Goal: Task Accomplishment & Management: Use online tool/utility

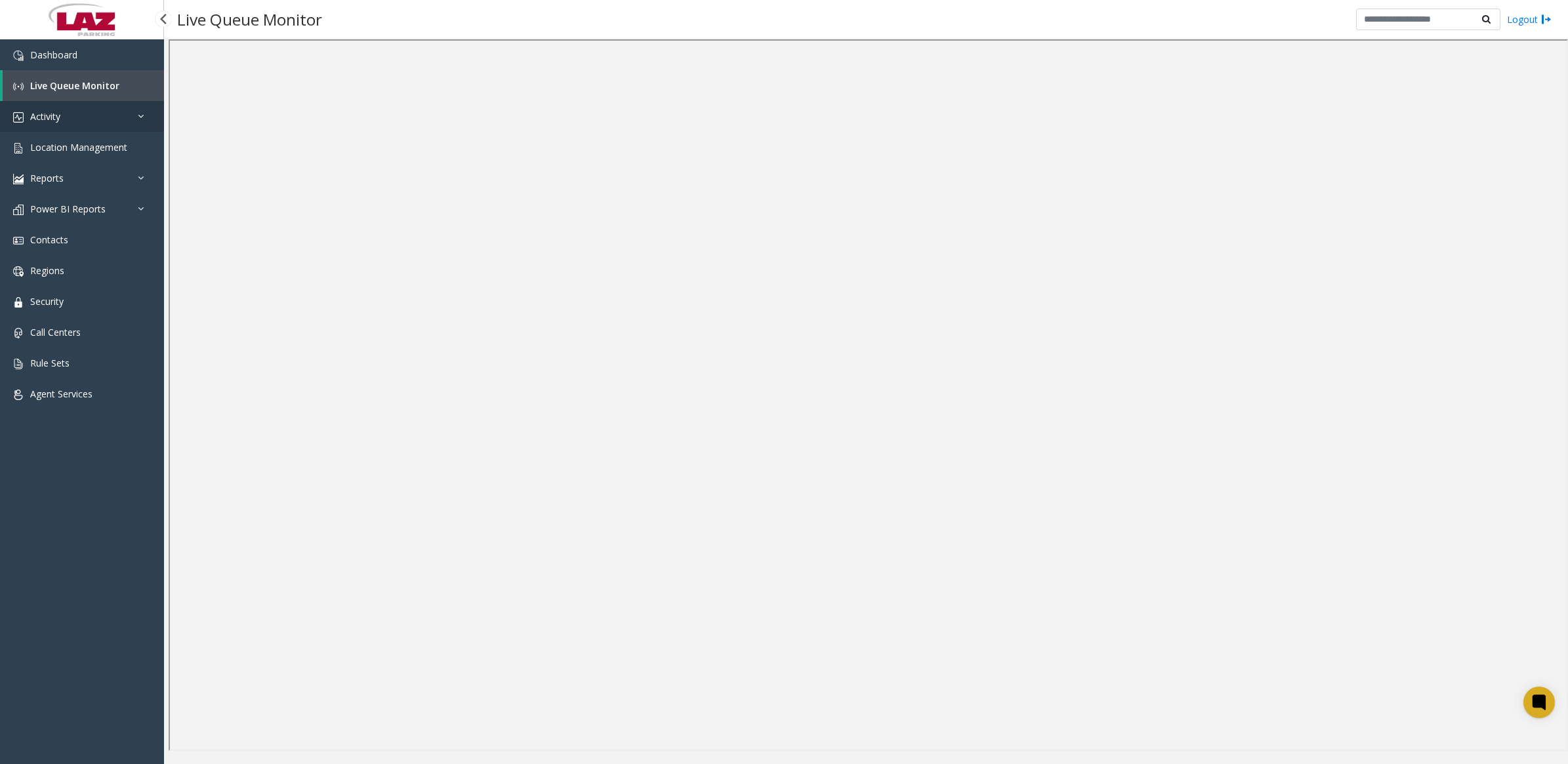
click at [64, 117] on link "Activity" at bounding box center [82, 116] width 164 height 31
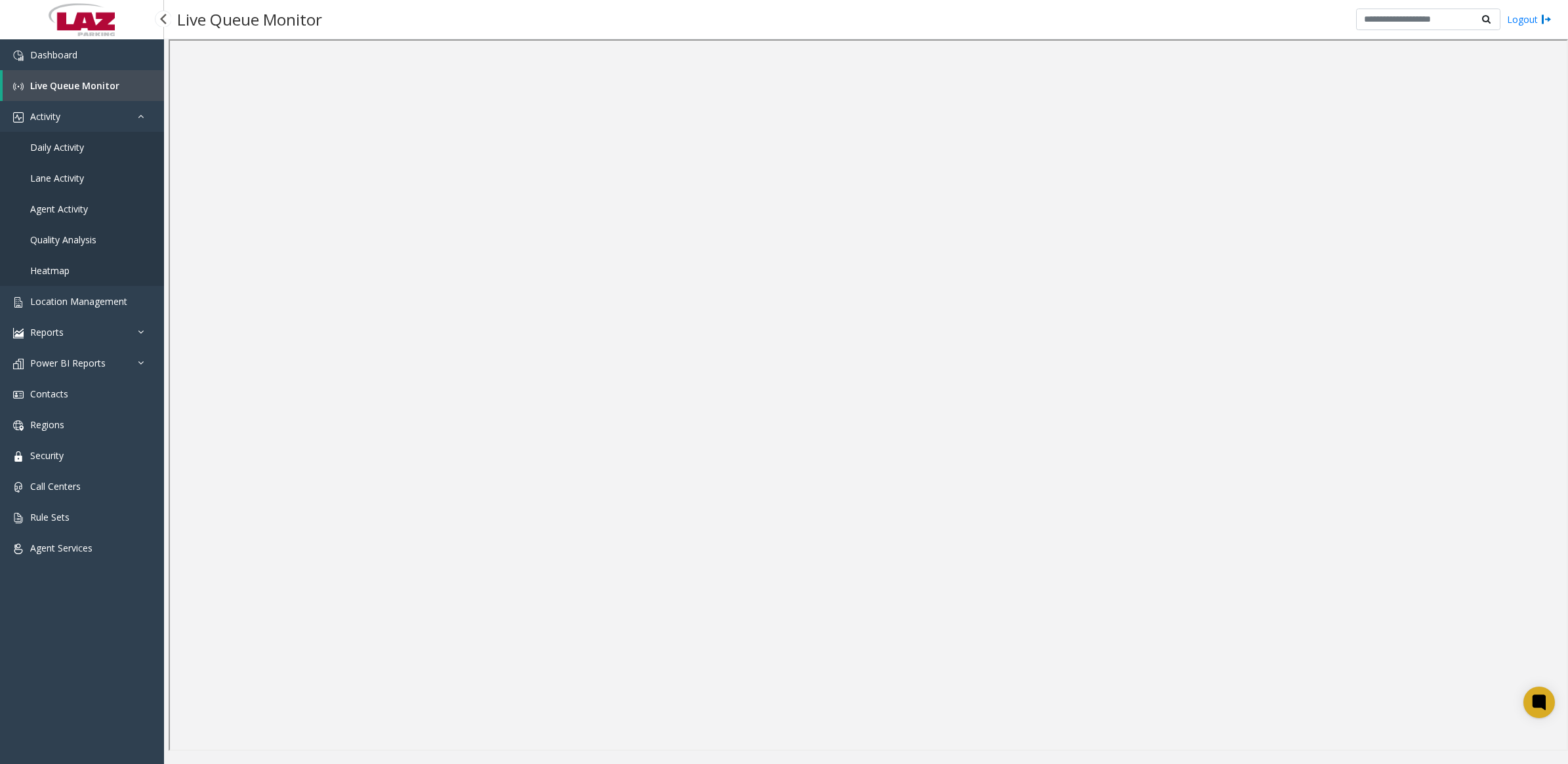
click at [65, 139] on link "Daily Activity" at bounding box center [82, 147] width 164 height 31
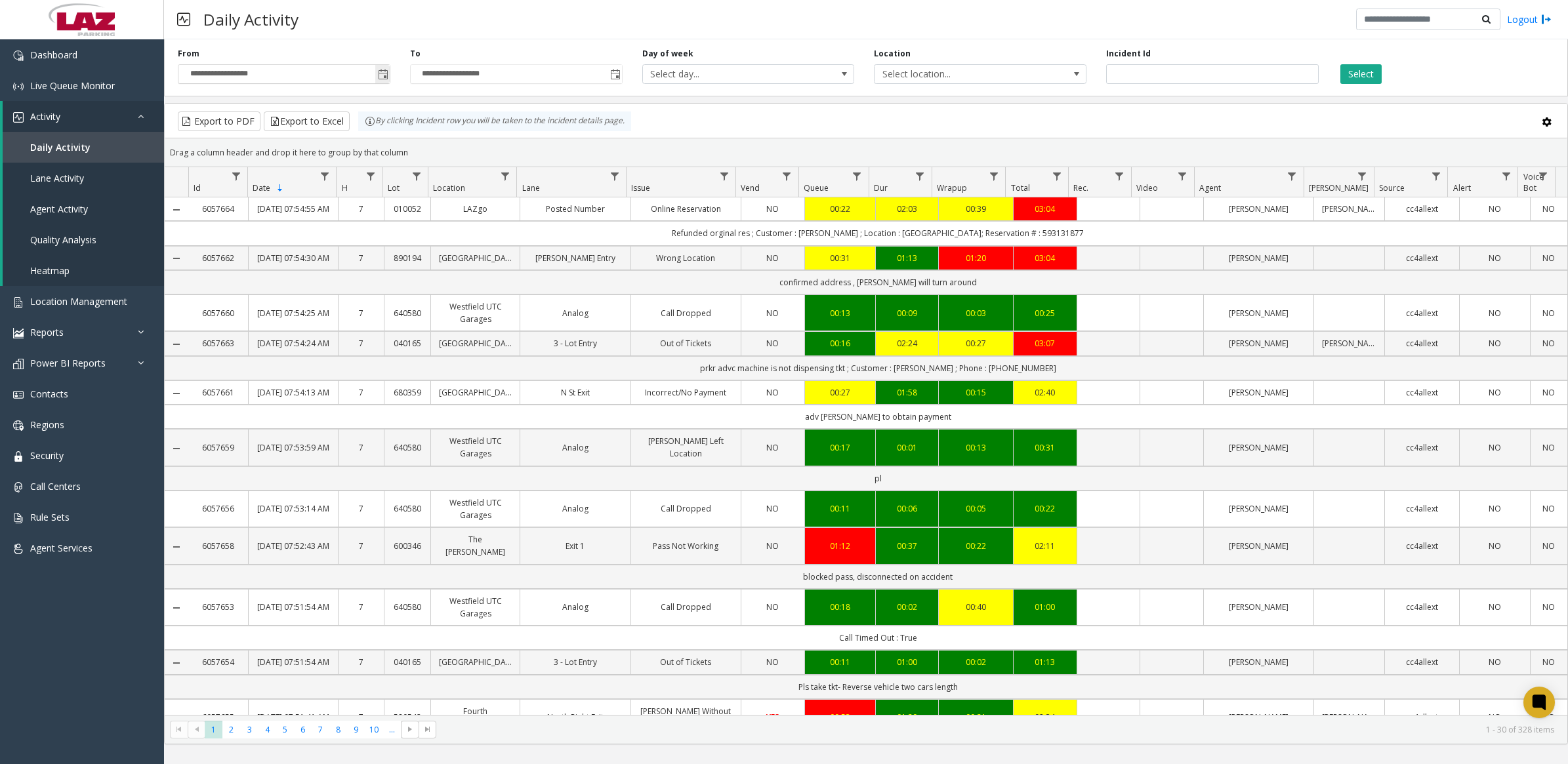
click at [386, 74] on span "Toggle popup" at bounding box center [382, 74] width 10 height 10
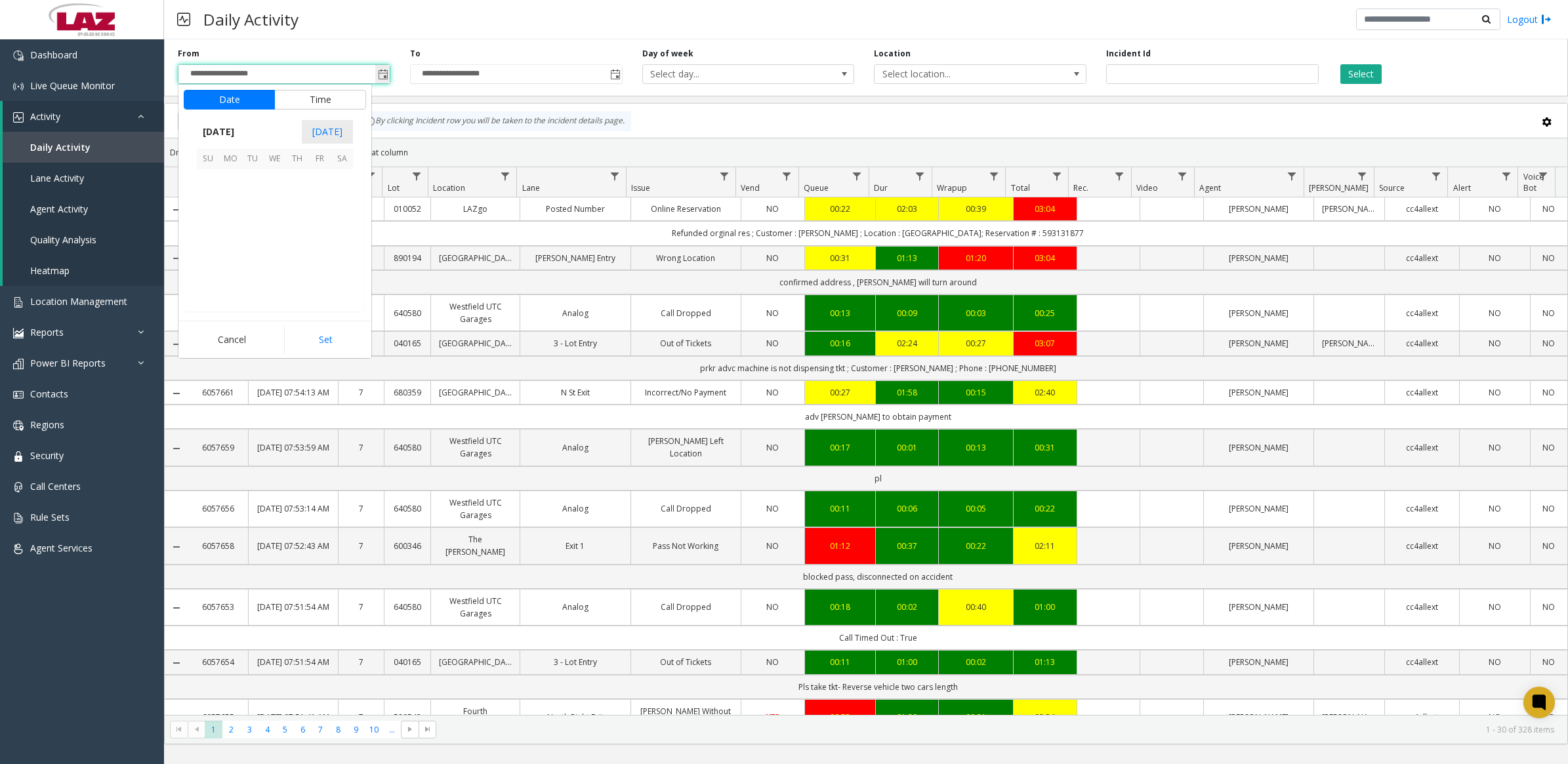
scroll to position [235066, 0]
click at [236, 245] on span "18" at bounding box center [230, 248] width 22 height 22
click at [223, 245] on li "10" at bounding box center [215, 247] width 46 height 20
click at [329, 251] on li "PM" at bounding box center [345, 247] width 46 height 20
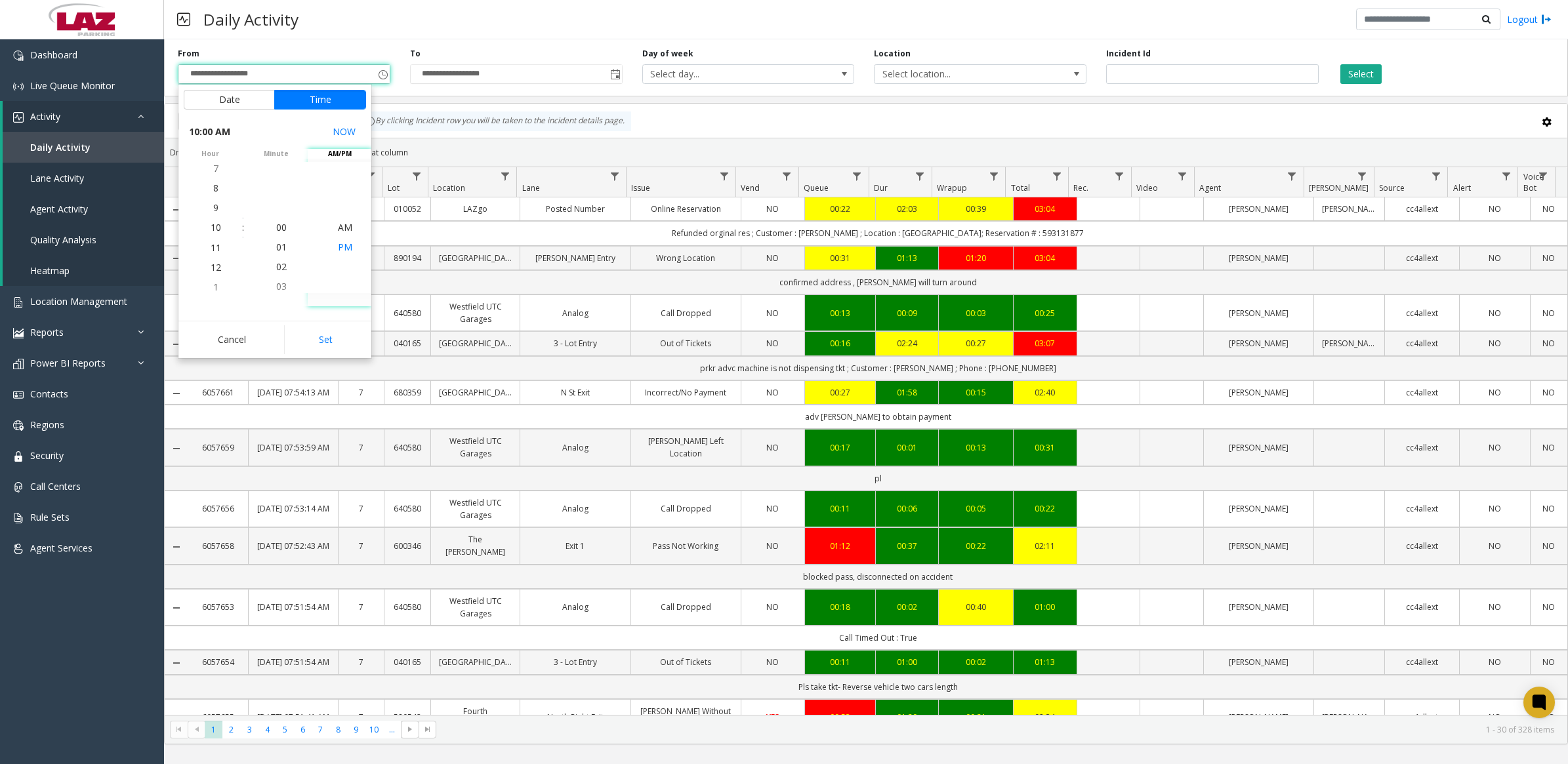
scroll to position [20, 0]
click at [338, 341] on button "Set" at bounding box center [325, 339] width 82 height 29
type input "**********"
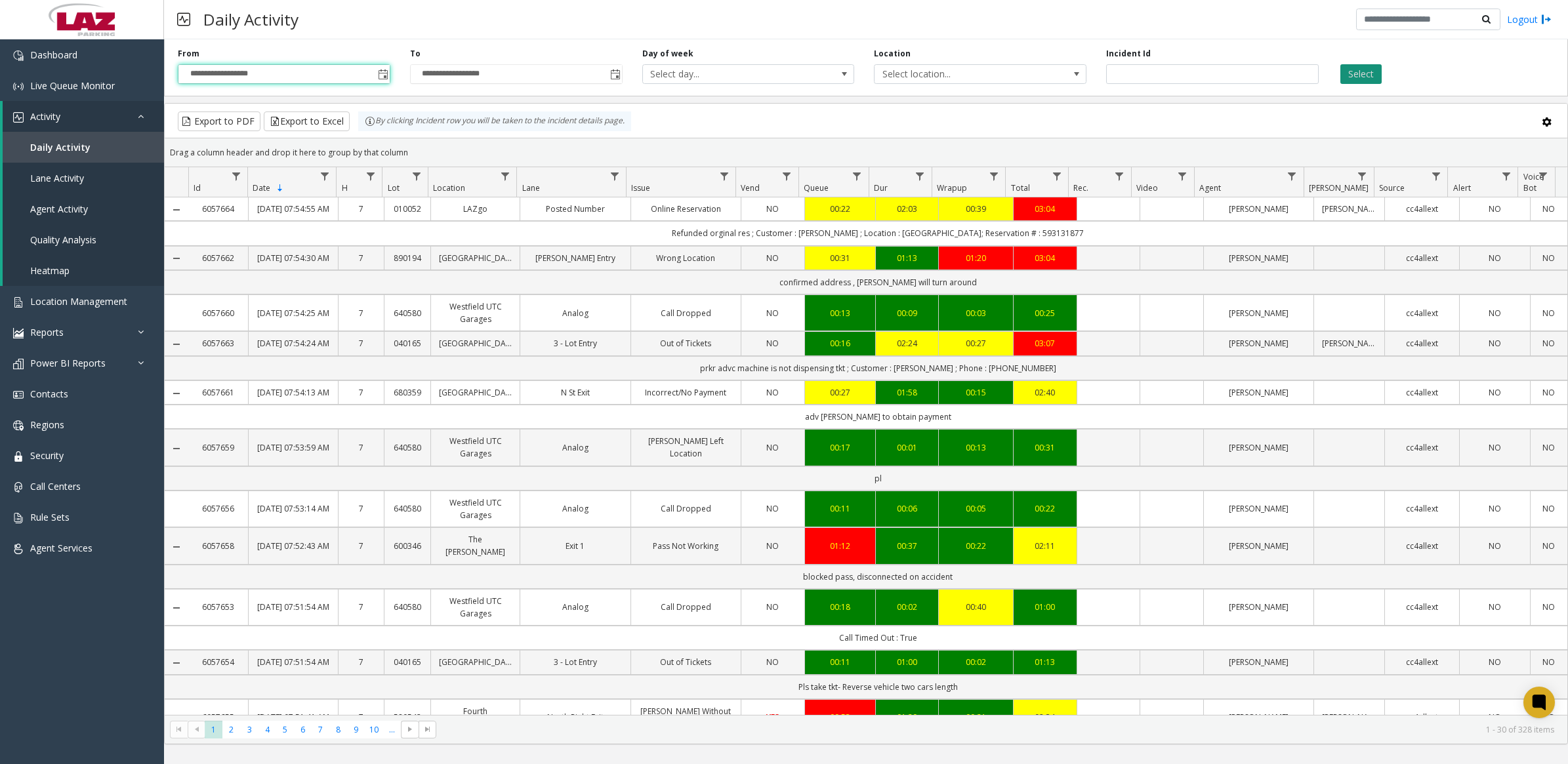
click at [1360, 69] on button "Select" at bounding box center [1361, 74] width 41 height 20
click at [929, 71] on span "Select location..." at bounding box center [959, 75] width 168 height 19
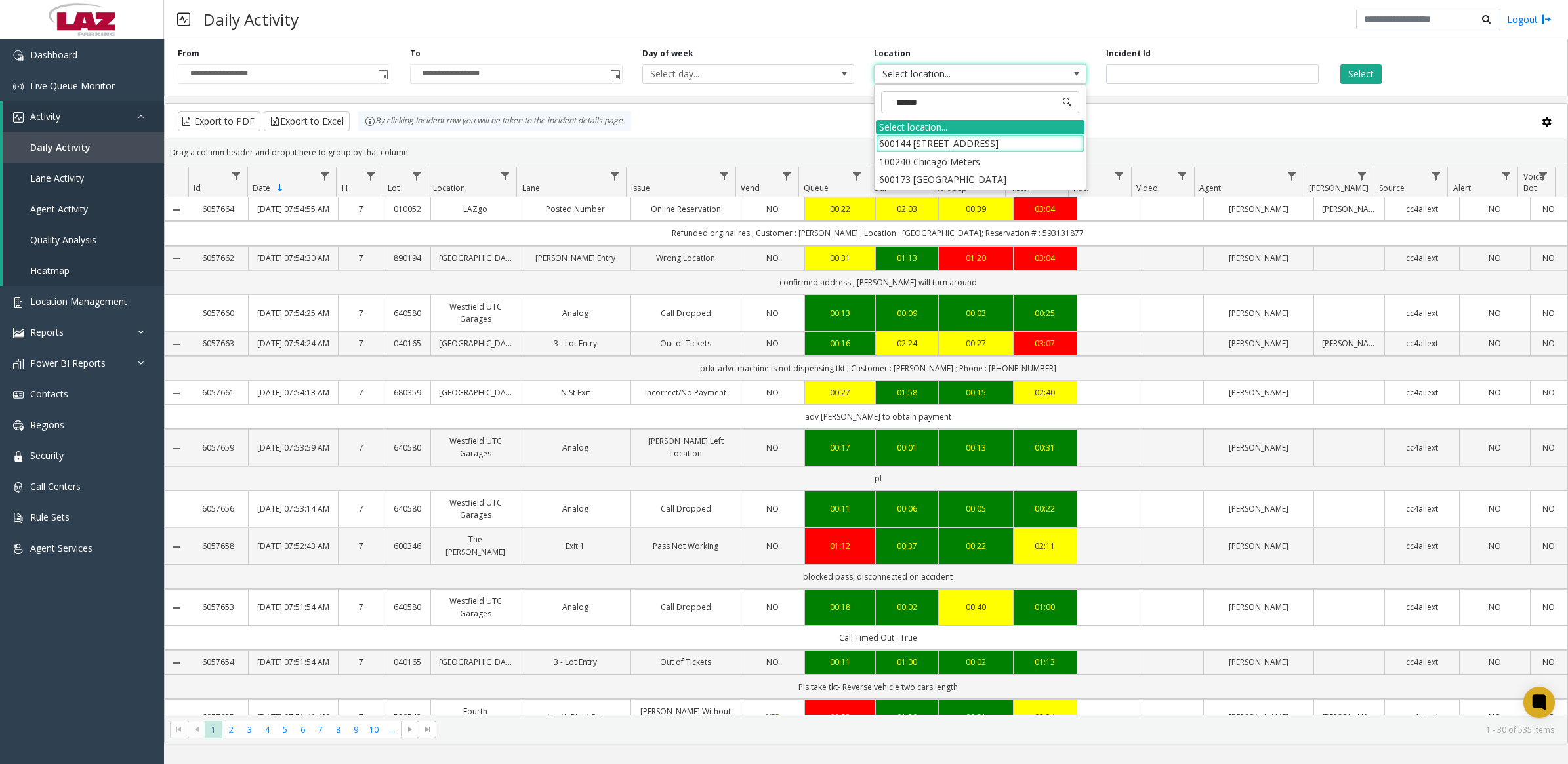
type input "*******"
click at [881, 167] on li "100240 Chicago Meters" at bounding box center [979, 162] width 208 height 18
click at [1366, 78] on button "Select" at bounding box center [1361, 74] width 41 height 20
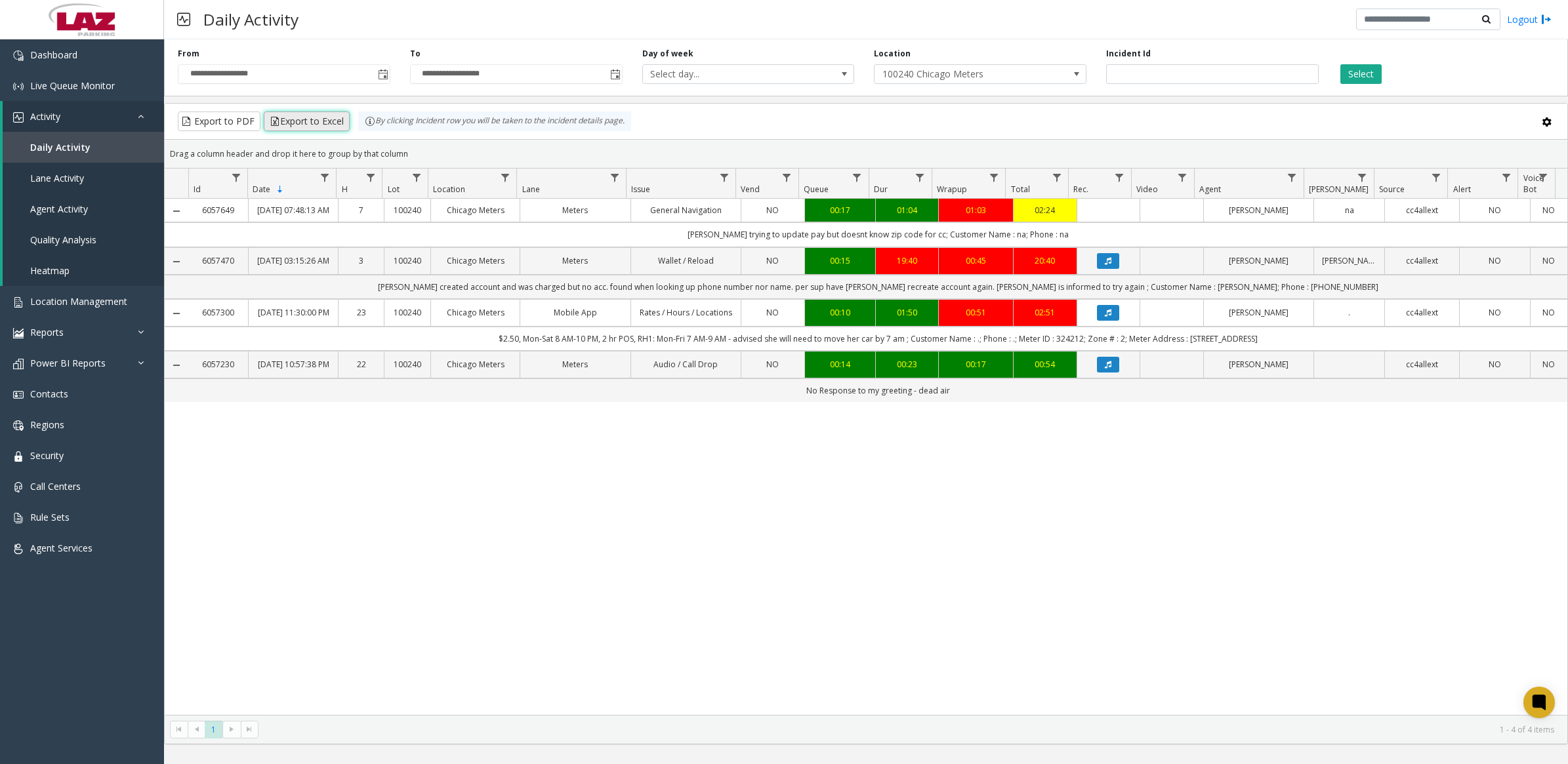
click at [298, 131] on button "Export to Excel" at bounding box center [306, 120] width 86 height 20
click at [69, 82] on span "Live Queue Monitor" at bounding box center [72, 85] width 85 height 12
